Goal: Task Accomplishment & Management: Manage account settings

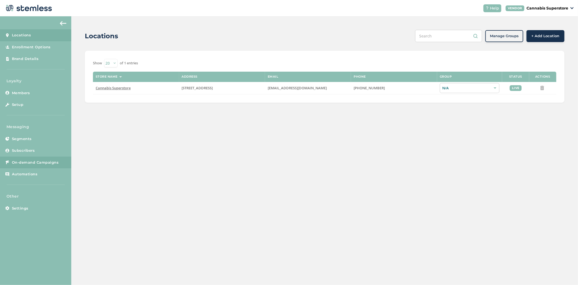
click at [25, 162] on span "On-demand Campaigns" at bounding box center [35, 162] width 47 height 5
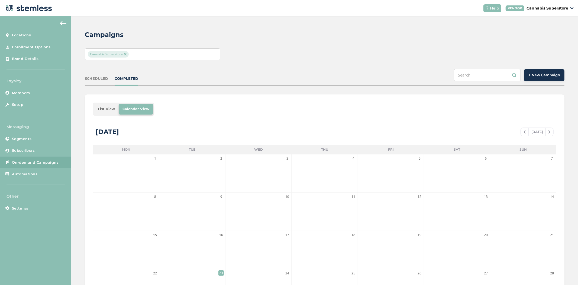
click at [113, 53] on span "Cannabis Superstore" at bounding box center [108, 54] width 41 height 7
click at [125, 53] on img at bounding box center [125, 54] width 3 height 3
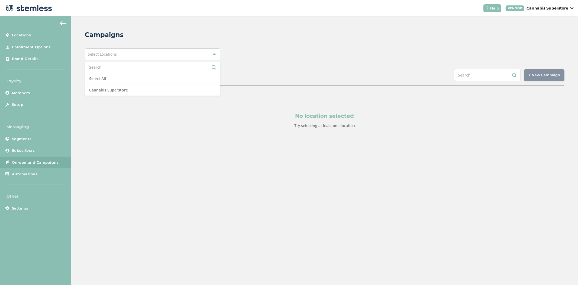
click at [111, 64] on input "text" at bounding box center [152, 67] width 127 height 6
type input "spliff"
click at [559, 8] on p "Cannabis Superstore" at bounding box center [548, 8] width 42 height 6
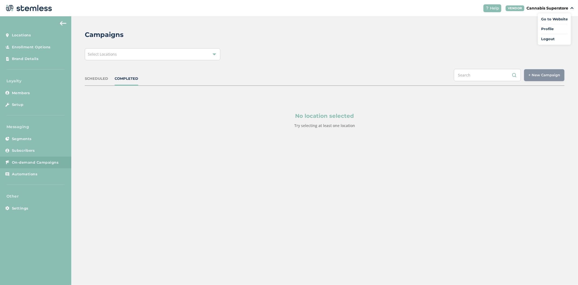
click at [557, 36] on link "Logout" at bounding box center [555, 38] width 27 height 5
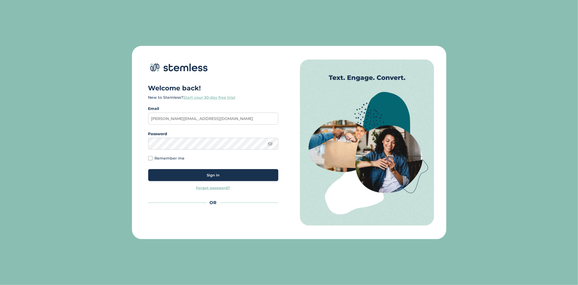
click at [219, 173] on span "Sign in" at bounding box center [213, 174] width 13 height 5
